Goal: Find specific page/section: Find specific page/section

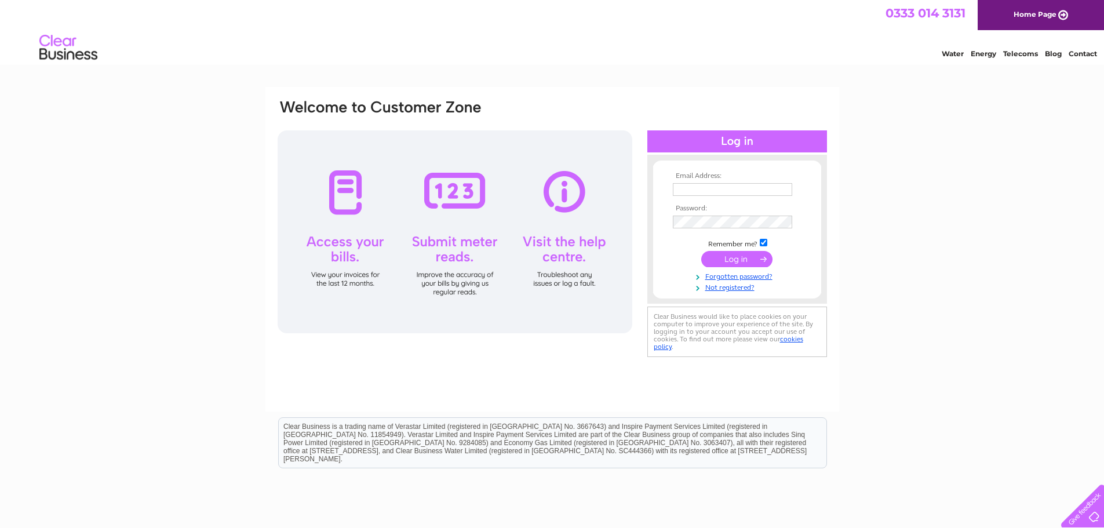
type input "louise@crown-engineering.co.uk"
click at [726, 263] on input "submit" at bounding box center [736, 259] width 71 height 16
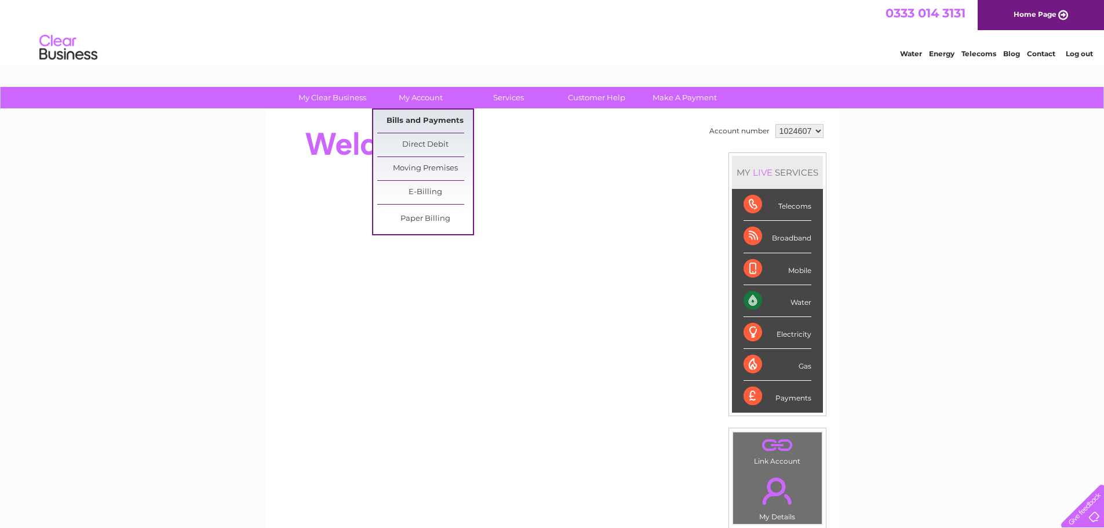
click at [423, 120] on link "Bills and Payments" at bounding box center [425, 120] width 96 height 23
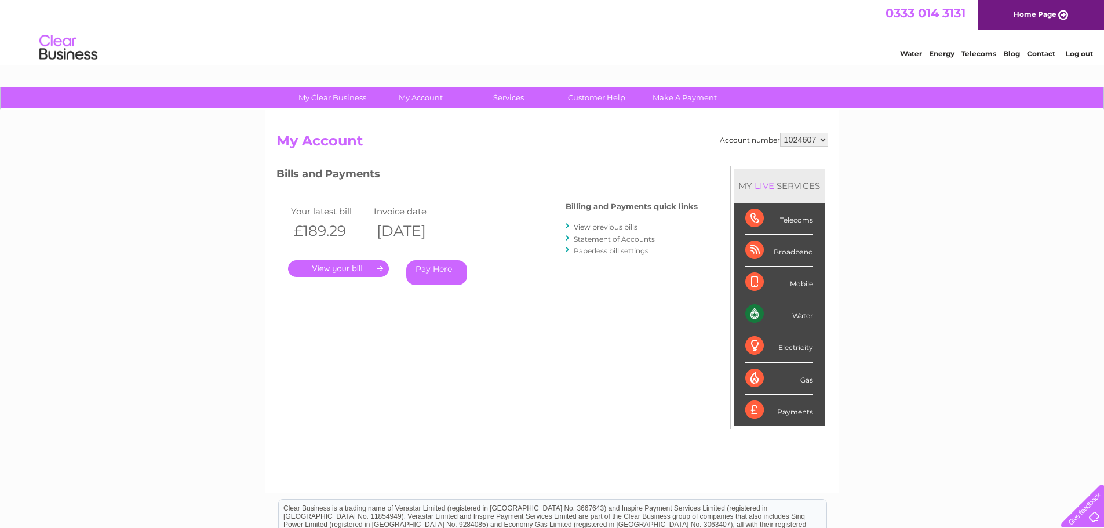
click at [341, 267] on link "." at bounding box center [338, 268] width 101 height 17
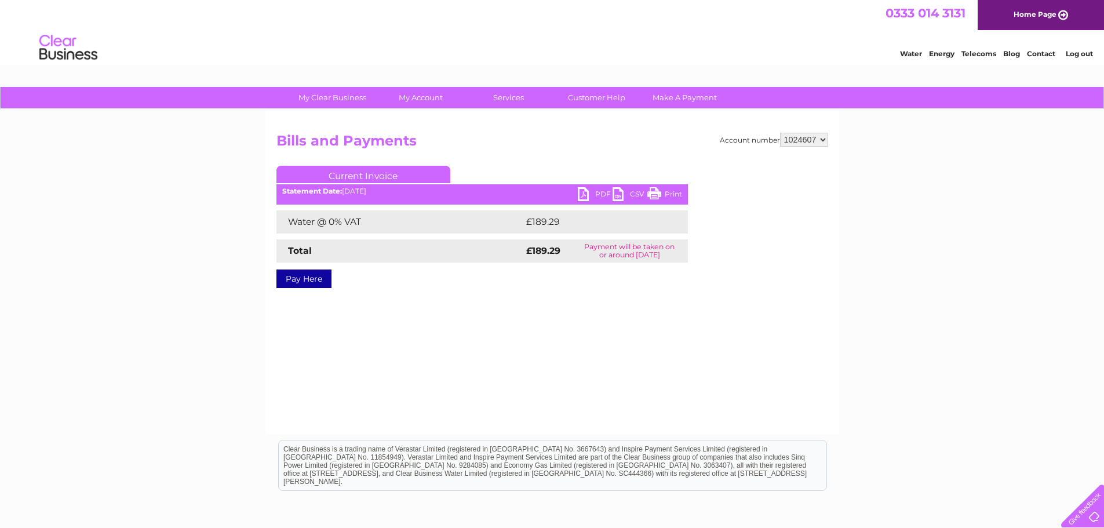
click at [587, 197] on link "PDF" at bounding box center [595, 195] width 35 height 17
